Goal: Information Seeking & Learning: Understand process/instructions

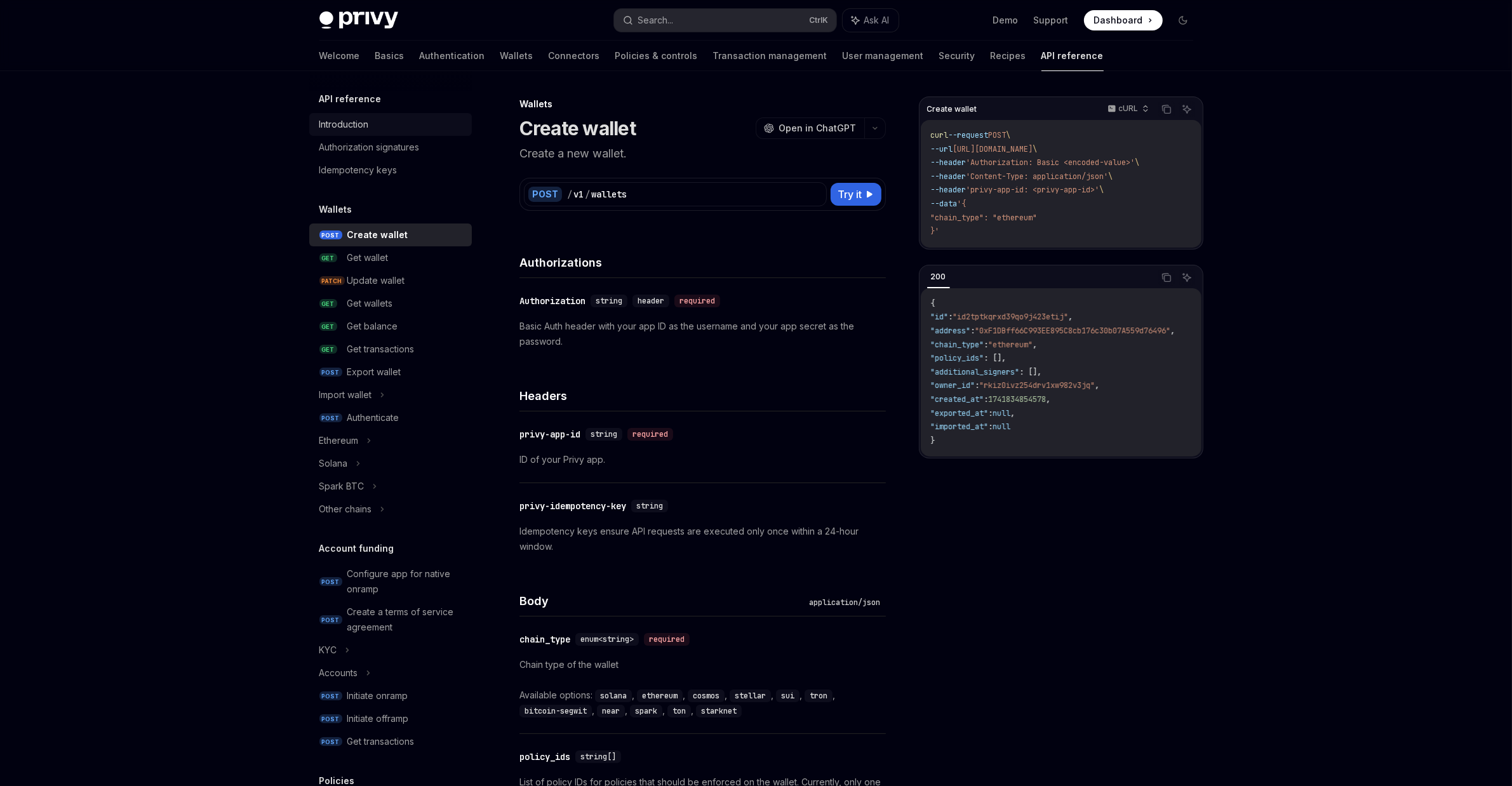
click at [376, 121] on div "Introduction" at bounding box center [392, 125] width 145 height 16
type textarea "*"
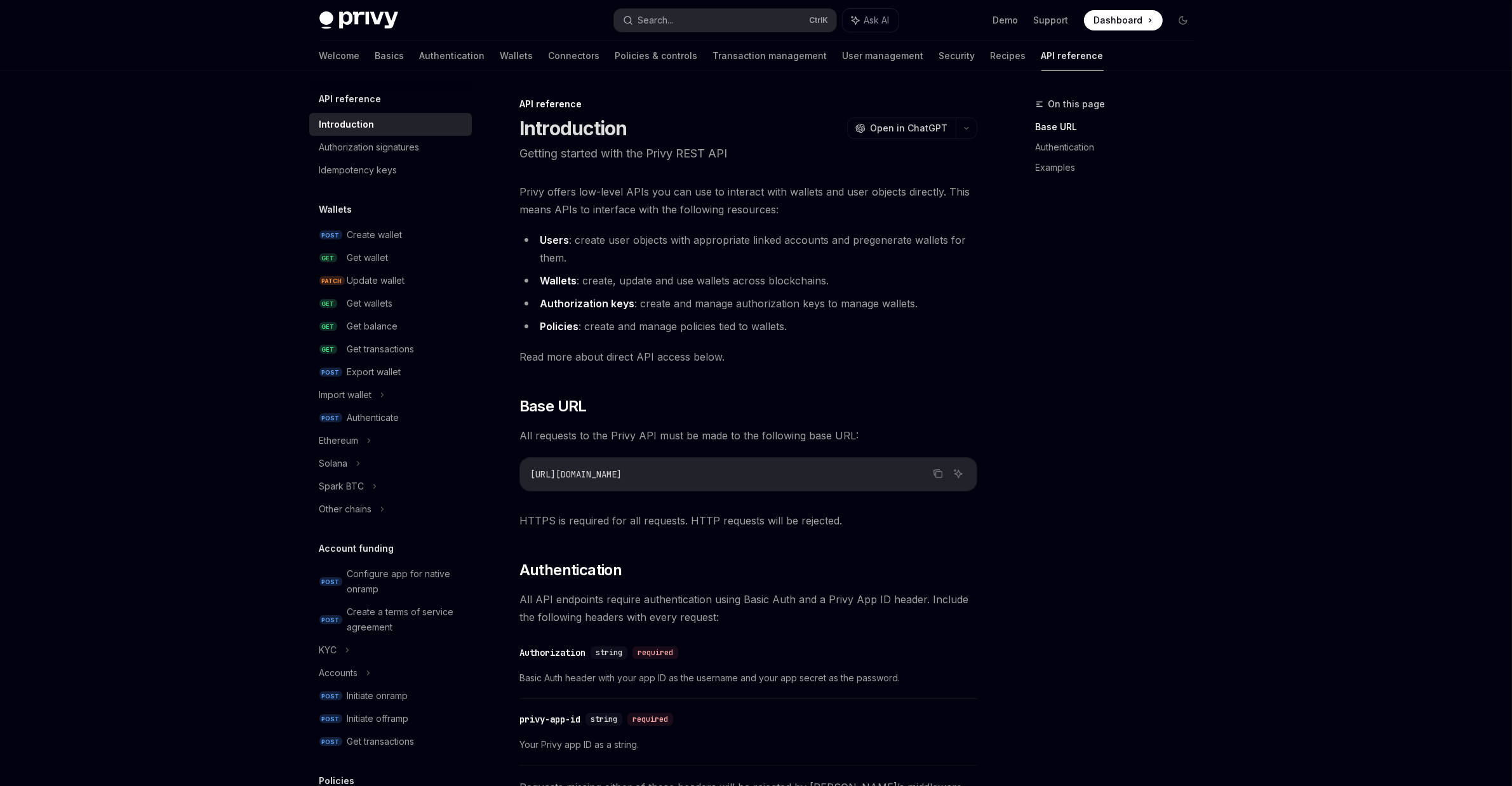
click at [521, 192] on span "Privy offers low-level APIs you can use to interact with wallets and user objec…" at bounding box center [749, 200] width 458 height 36
drag, startPoint x: 521, startPoint y: 192, endPoint x: 877, endPoint y: 190, distance: 356.0
click at [858, 188] on span "Privy offers low-level APIs you can use to interact with wallets and user objec…" at bounding box center [749, 200] width 458 height 36
drag, startPoint x: 877, startPoint y: 190, endPoint x: 925, endPoint y: 195, distance: 48.3
click at [925, 195] on span "Privy offers low-level APIs you can use to interact with wallets and user objec…" at bounding box center [749, 200] width 458 height 36
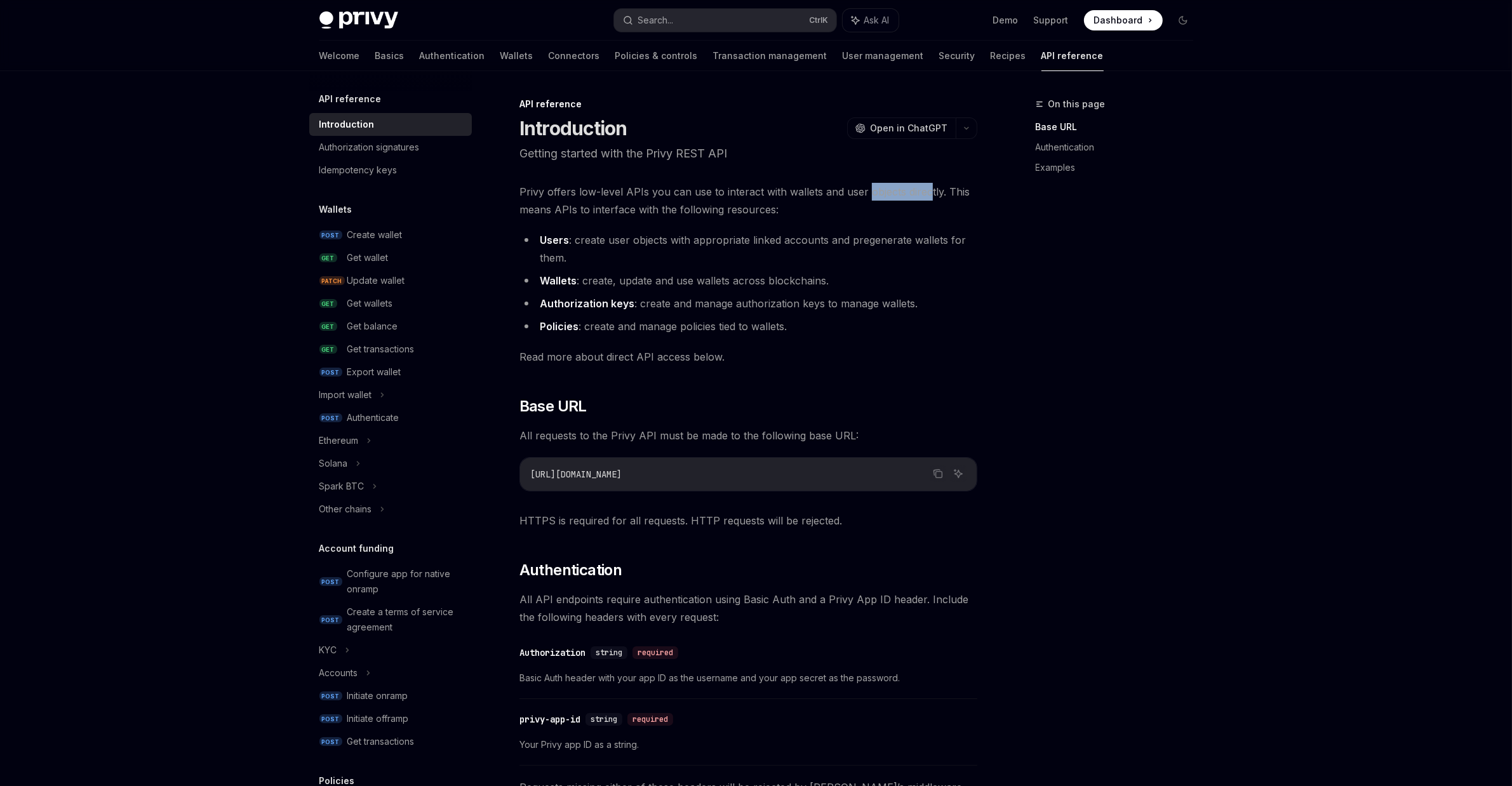
click at [938, 191] on span "Privy offers low-level APIs you can use to interact with wallets and user objec…" at bounding box center [749, 200] width 458 height 36
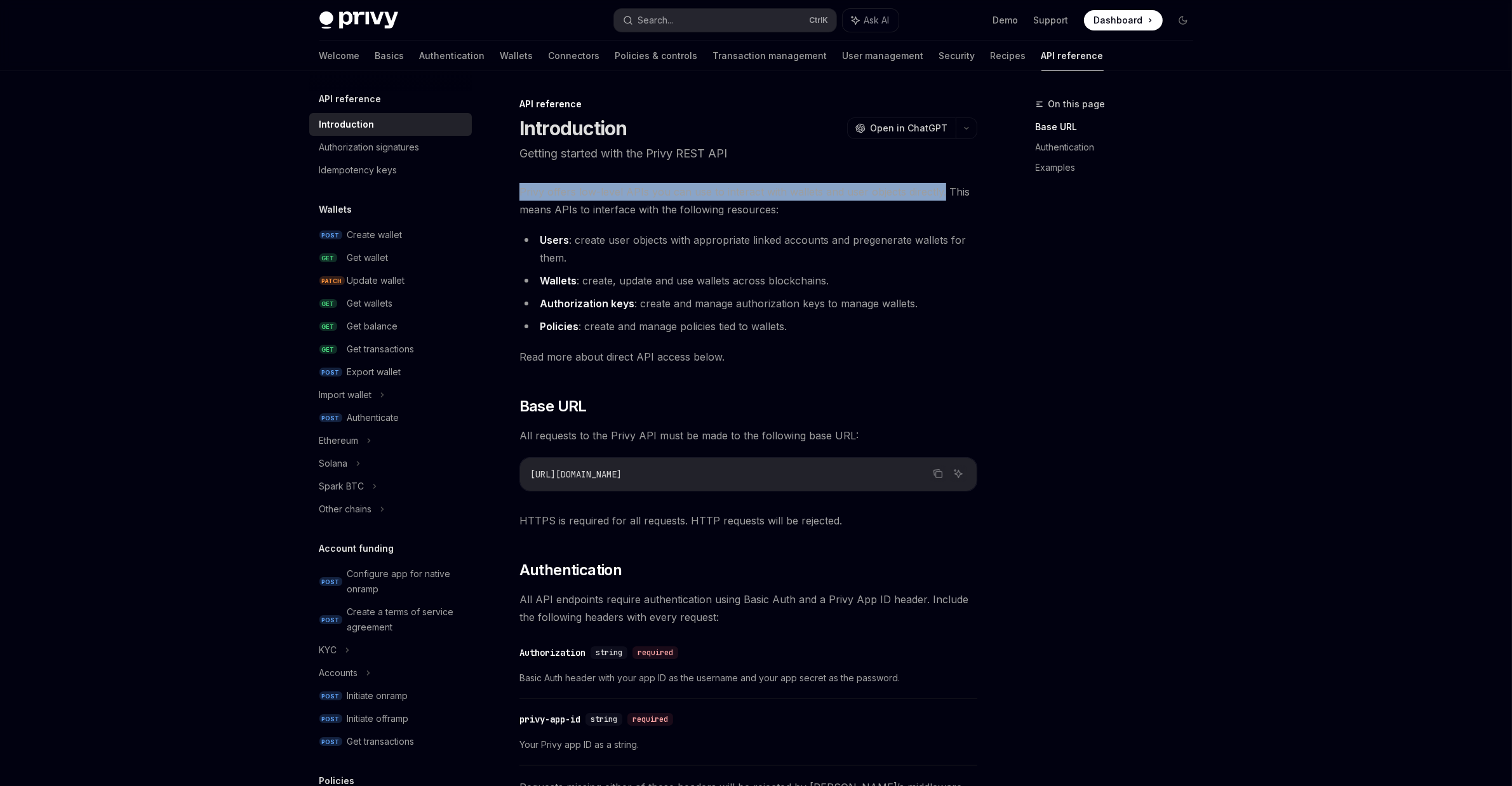
drag, startPoint x: 938, startPoint y: 191, endPoint x: 518, endPoint y: 169, distance: 420.6
click at [518, 169] on div "API reference Introduction OpenAI Open in ChatGPT Getting started with the Priv…" at bounding box center [629, 720] width 701 height 1246
